Goal: Task Accomplishment & Management: Manage account settings

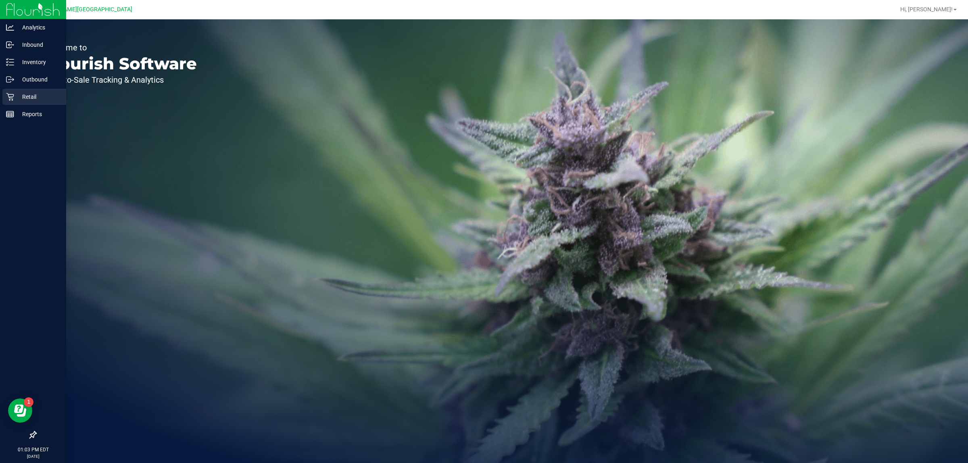
click at [29, 94] on p "Retail" at bounding box center [38, 97] width 48 height 10
click at [11, 67] on div "Inventory" at bounding box center [34, 62] width 64 height 16
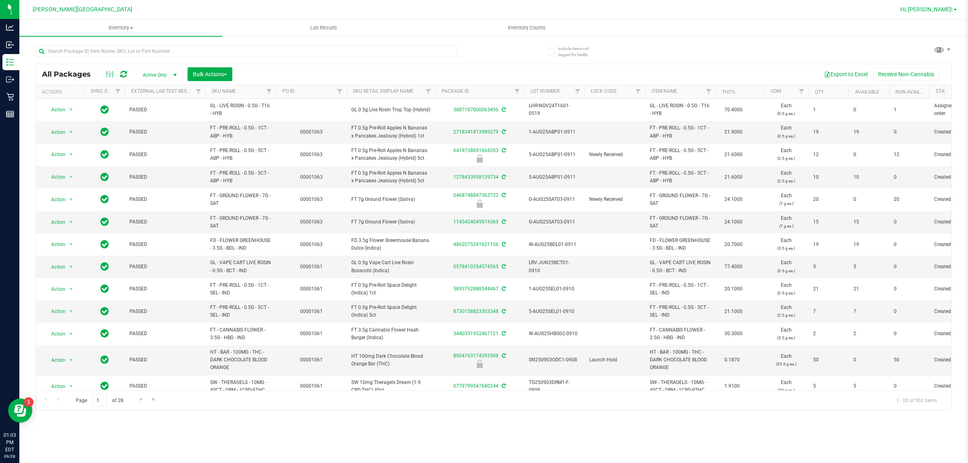
click at [951, 9] on span "Hi, [PERSON_NAME]!" at bounding box center [926, 9] width 52 height 6
click at [925, 71] on span "Sign Out" at bounding box center [926, 71] width 23 height 8
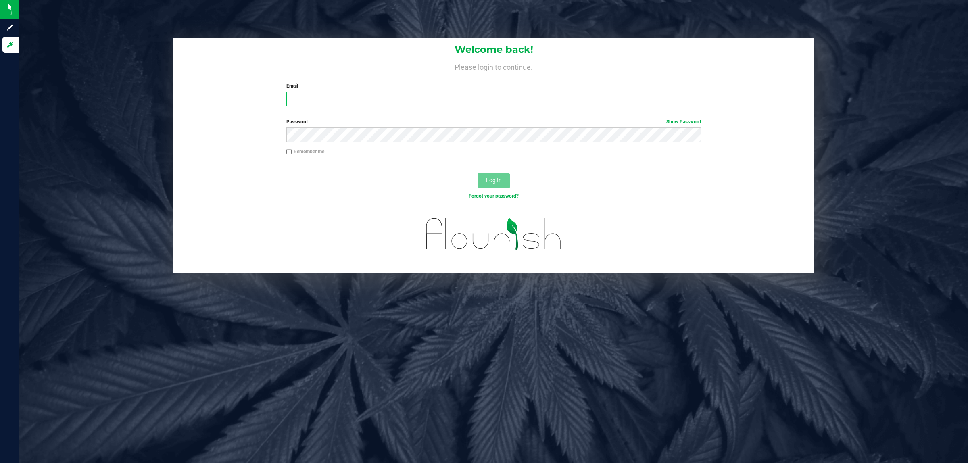
click at [352, 99] on input "Email" at bounding box center [493, 99] width 415 height 15
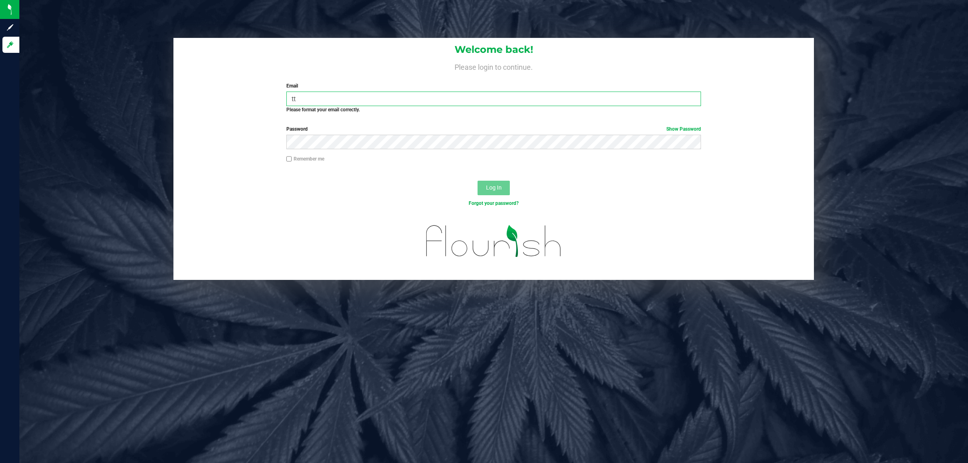
type input "t"
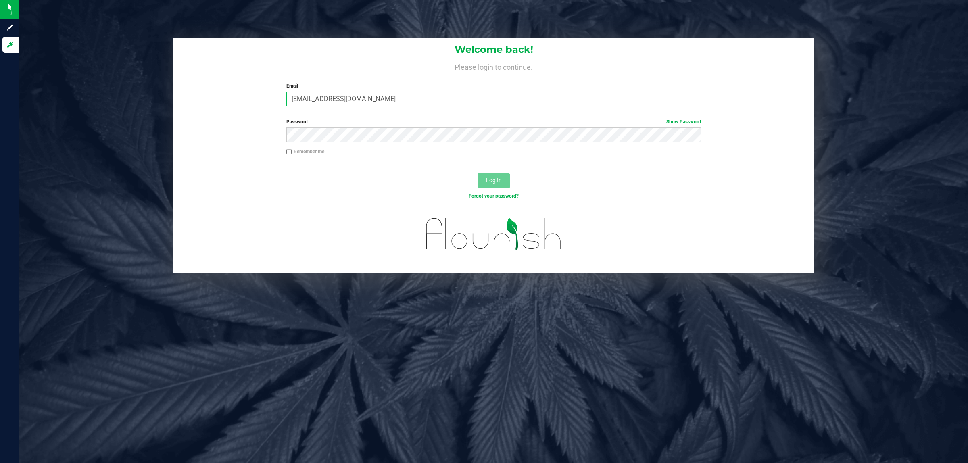
type input "ttownsend@liveparallel.com"
click at [478, 173] on button "Log In" at bounding box center [494, 180] width 32 height 15
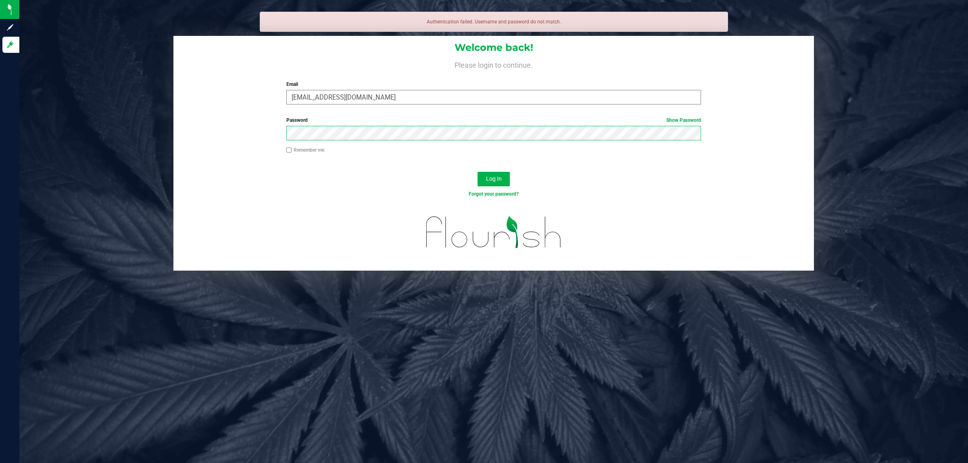
click at [478, 172] on button "Log In" at bounding box center [494, 179] width 32 height 15
